Goal: Navigation & Orientation: Find specific page/section

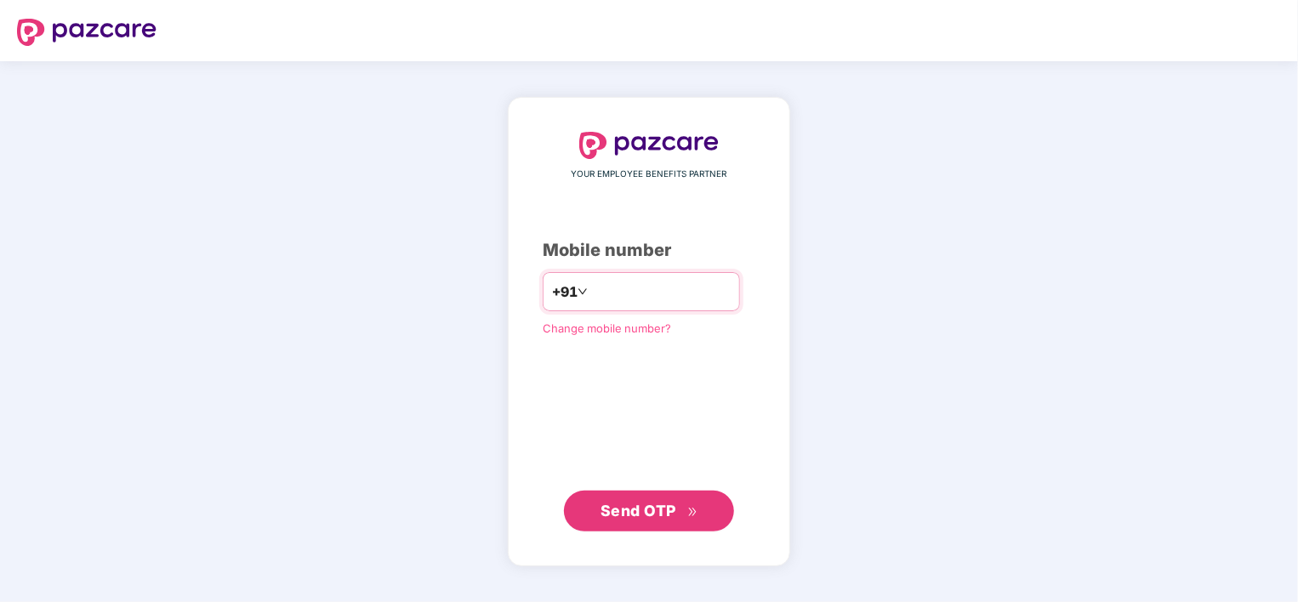
click at [622, 299] on input "number" at bounding box center [660, 291] width 139 height 27
click at [591, 296] on input "**********" at bounding box center [660, 291] width 139 height 27
type input "**********"
click at [651, 513] on span "Send OTP" at bounding box center [638, 511] width 76 height 18
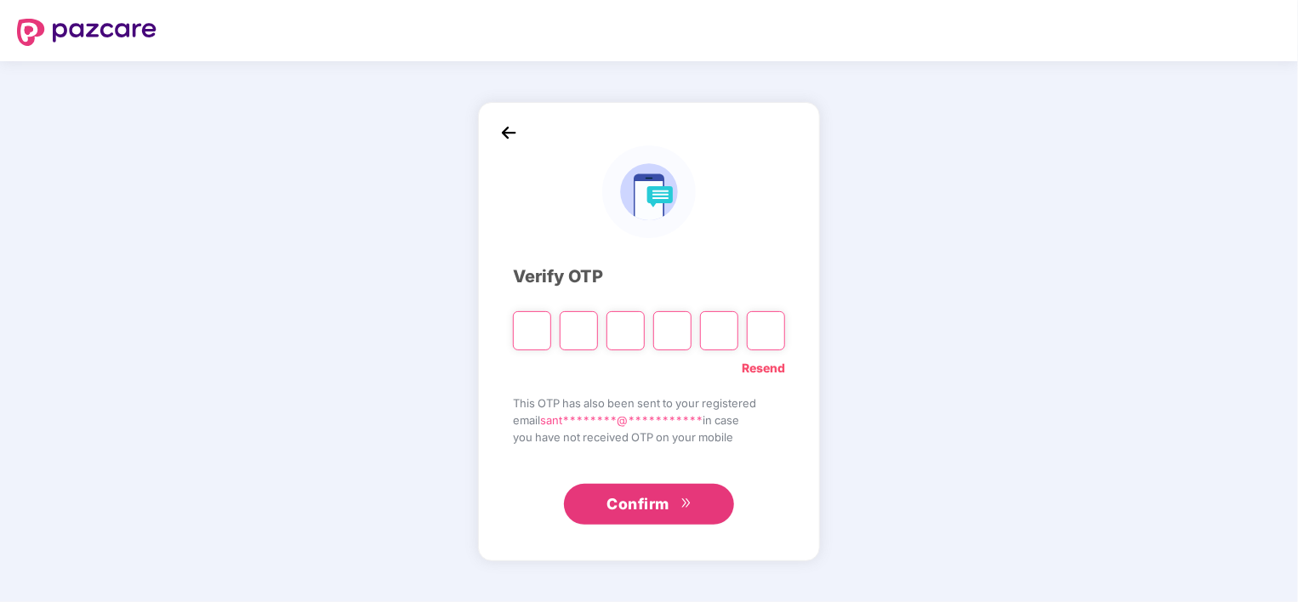
type input "*"
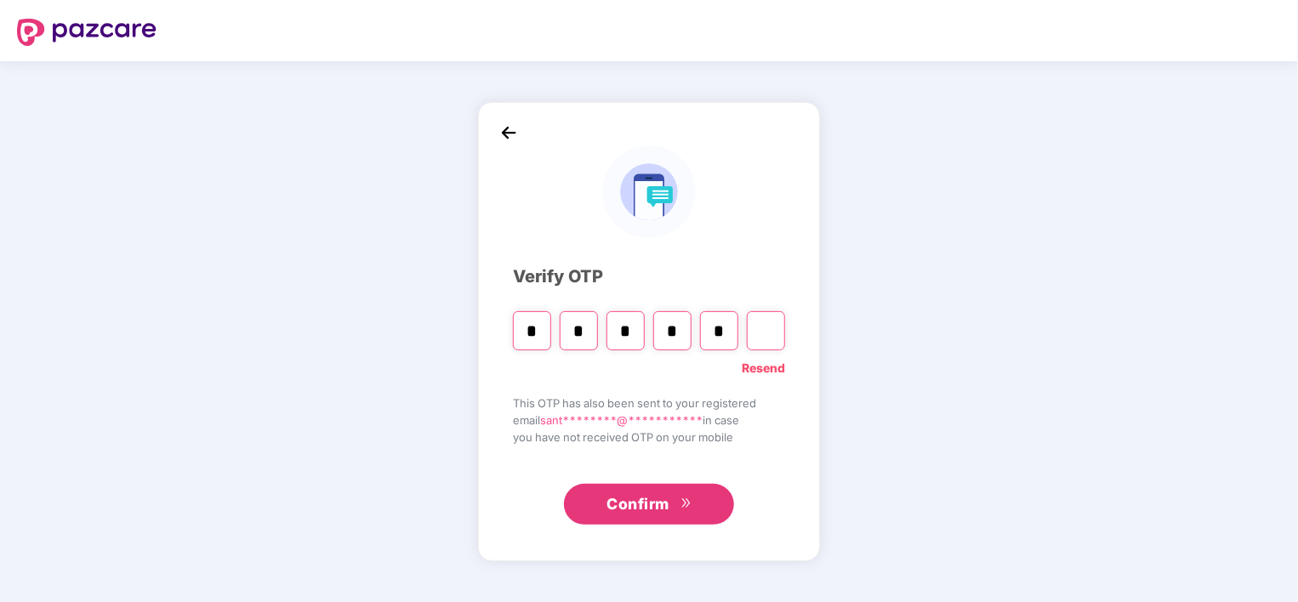
type input "*"
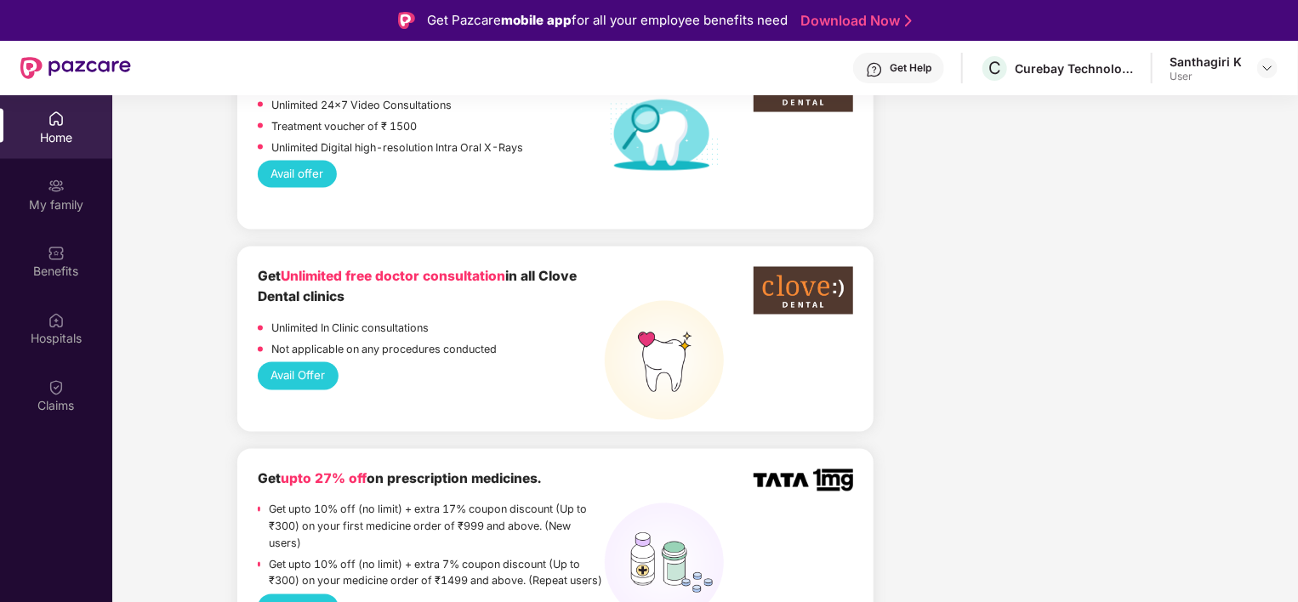
scroll to position [1616, 0]
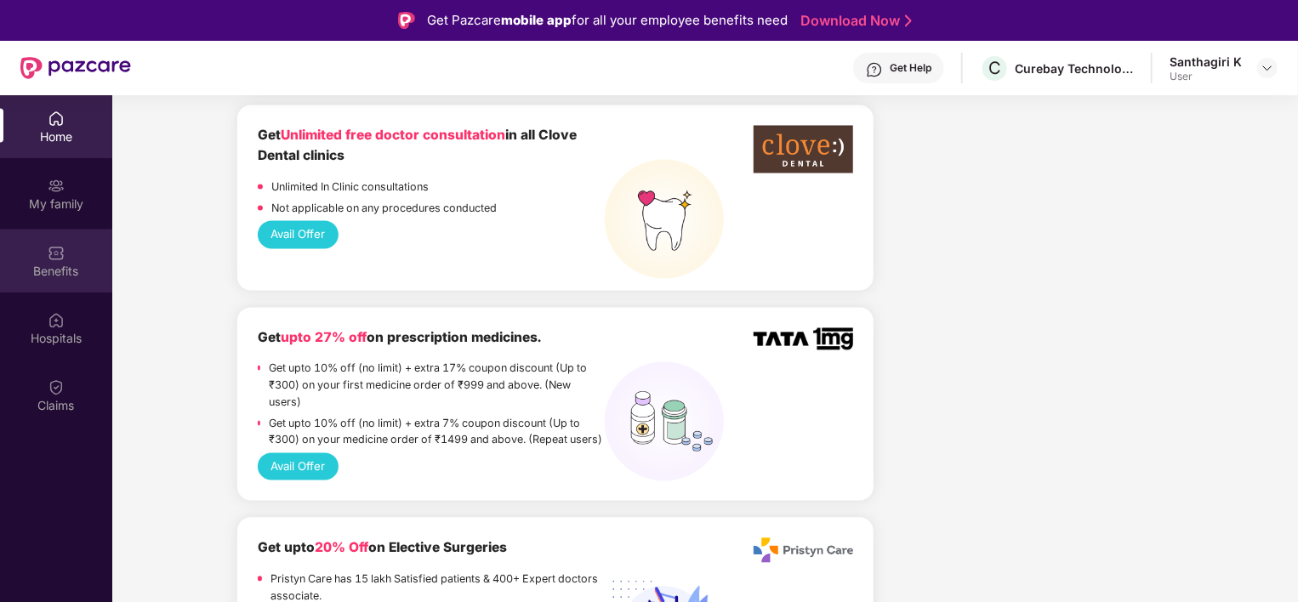
click at [34, 251] on div "Benefits" at bounding box center [56, 262] width 112 height 64
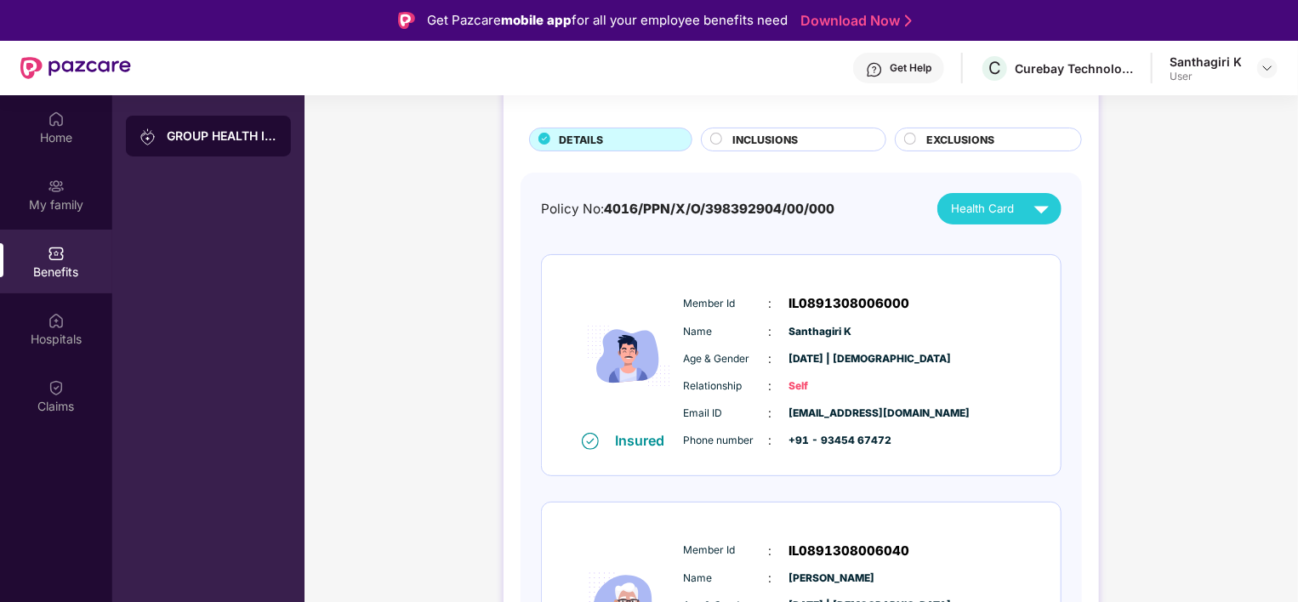
scroll to position [0, 0]
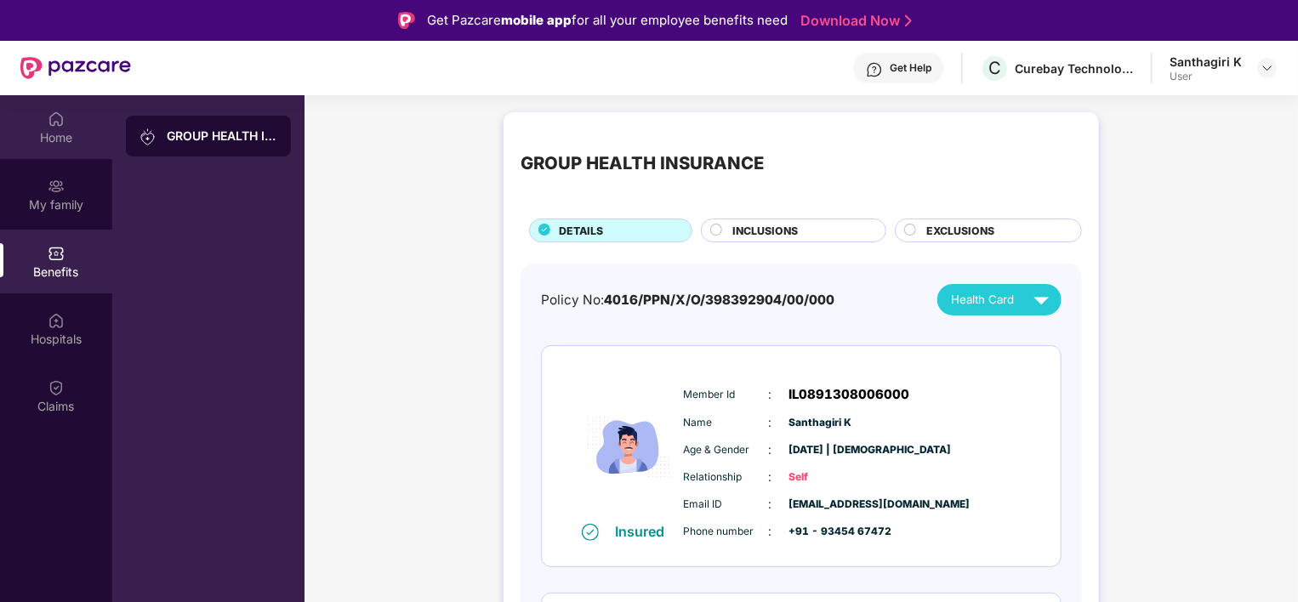
click at [54, 139] on div "Home" at bounding box center [56, 137] width 112 height 17
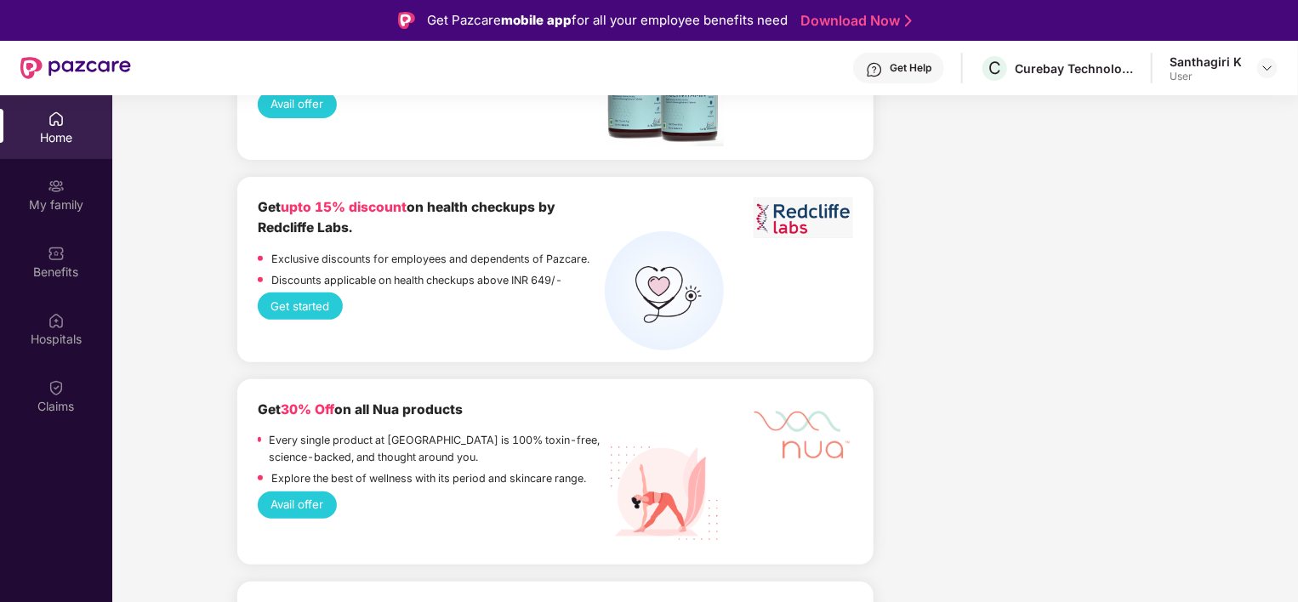
scroll to position [3391, 0]
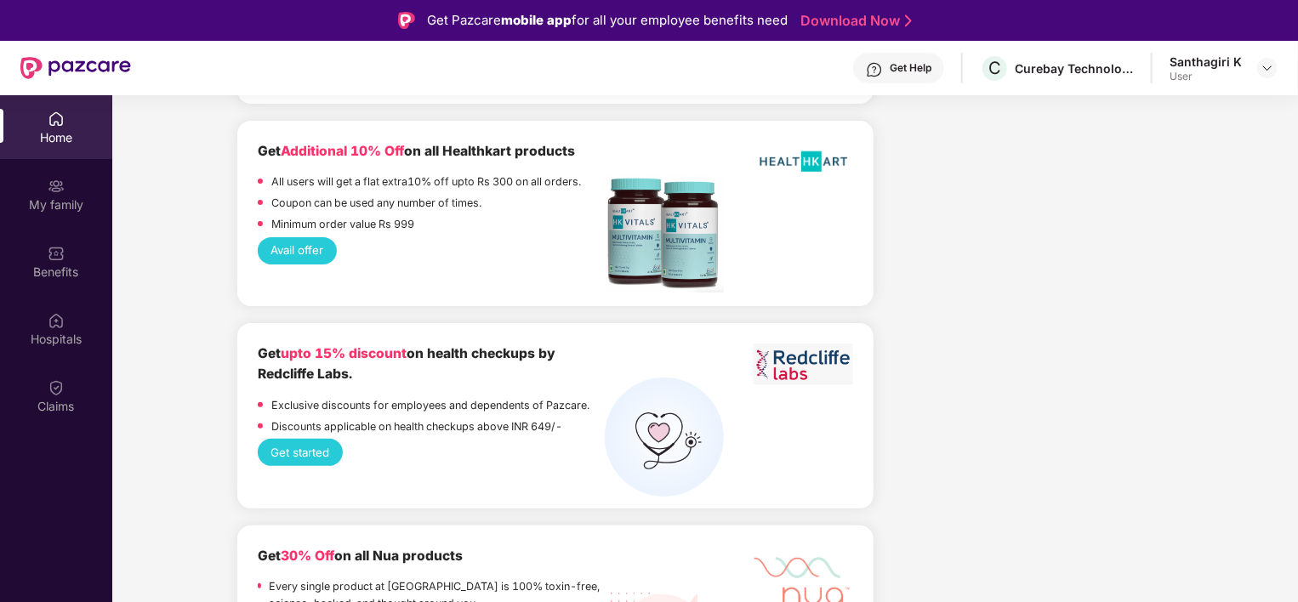
click at [302, 439] on button "Get started" at bounding box center [300, 452] width 85 height 27
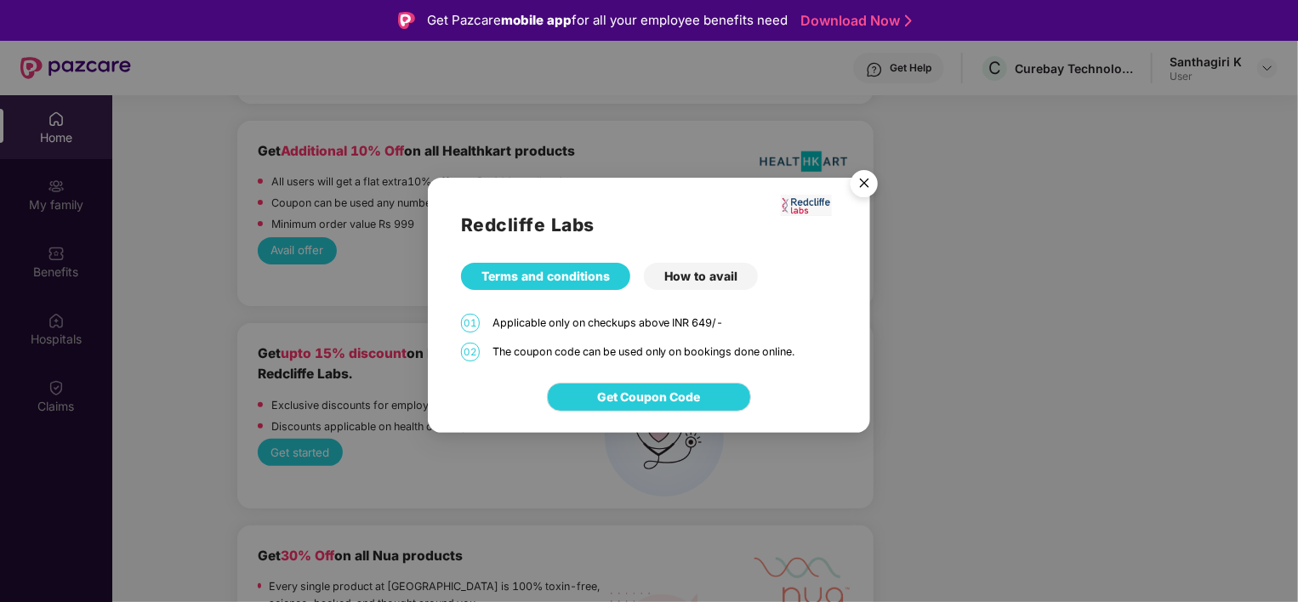
click at [699, 276] on div "How to avail" at bounding box center [701, 276] width 114 height 27
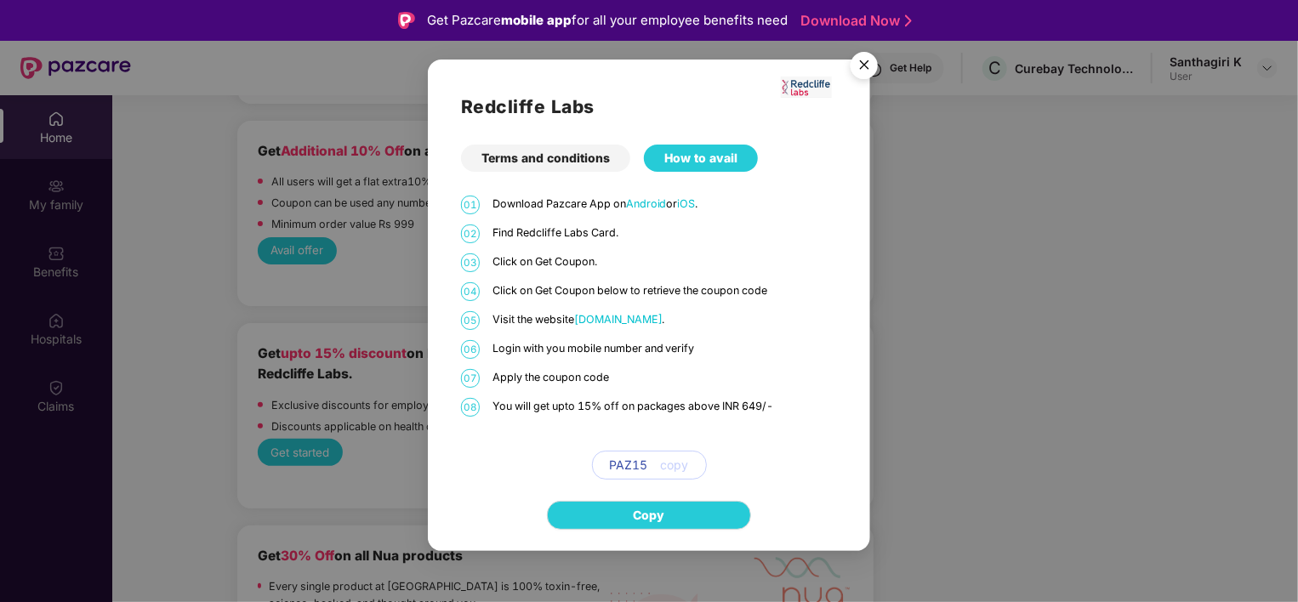
click at [854, 68] on img "Close" at bounding box center [864, 68] width 48 height 48
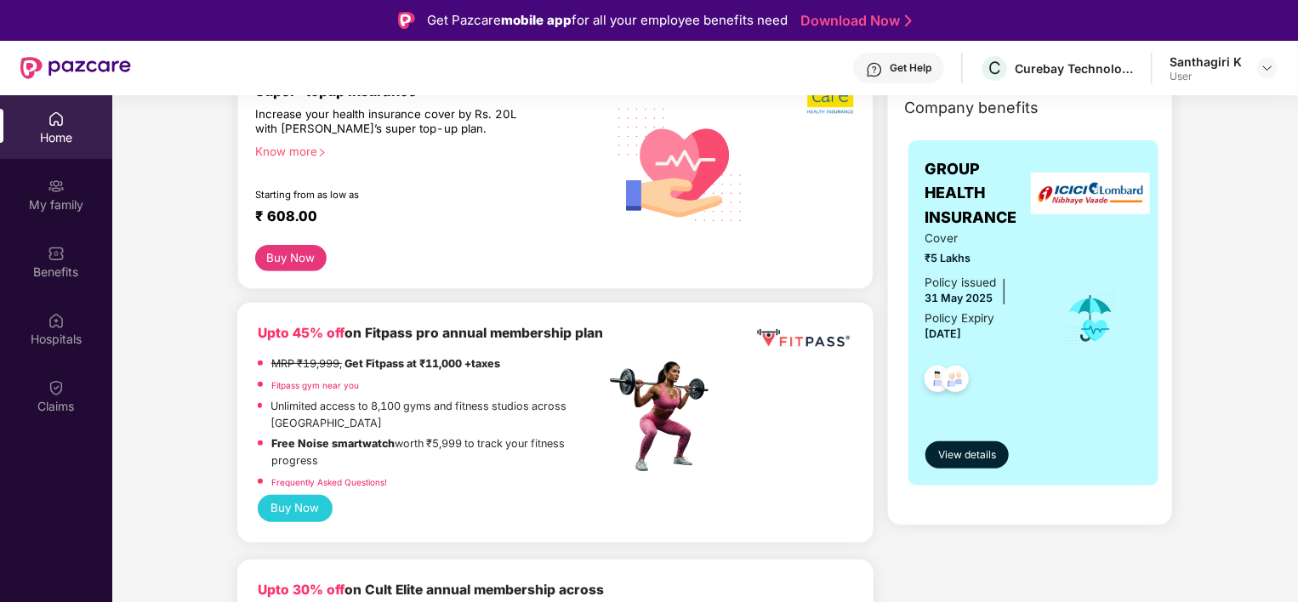
scroll to position [0, 0]
